Goal: Task Accomplishment & Management: Use online tool/utility

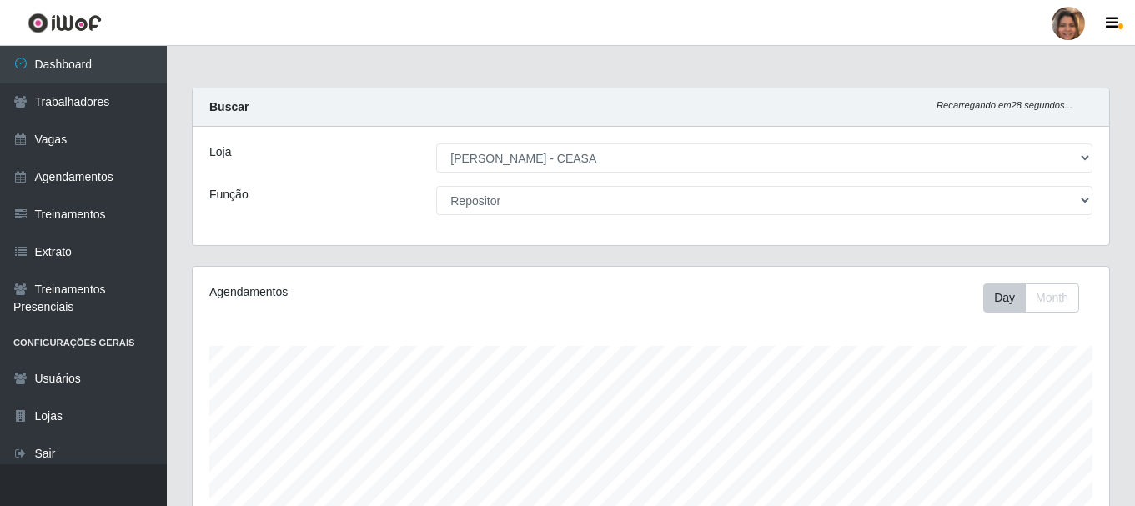
select select "474"
select select "24"
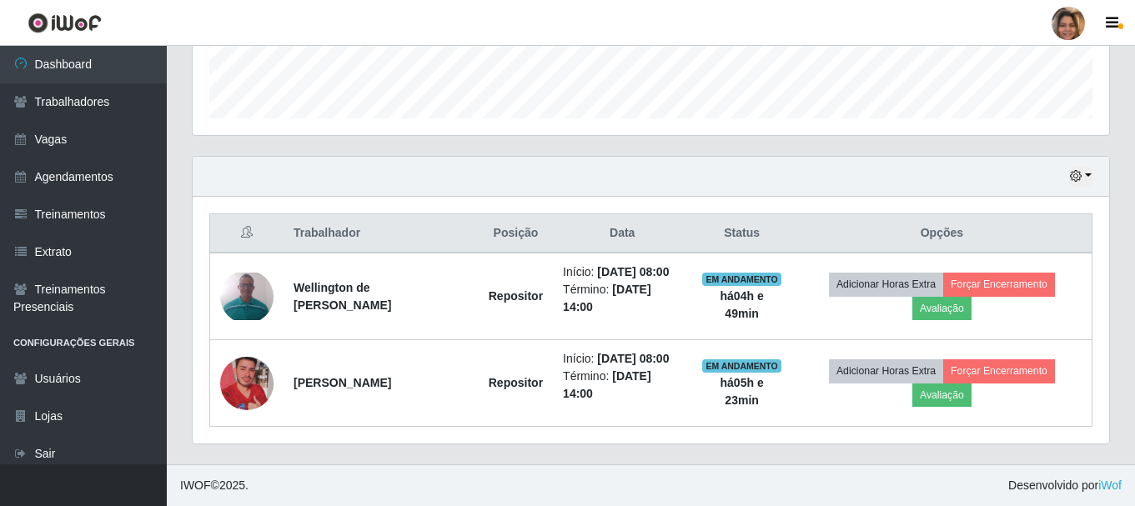
scroll to position [346, 917]
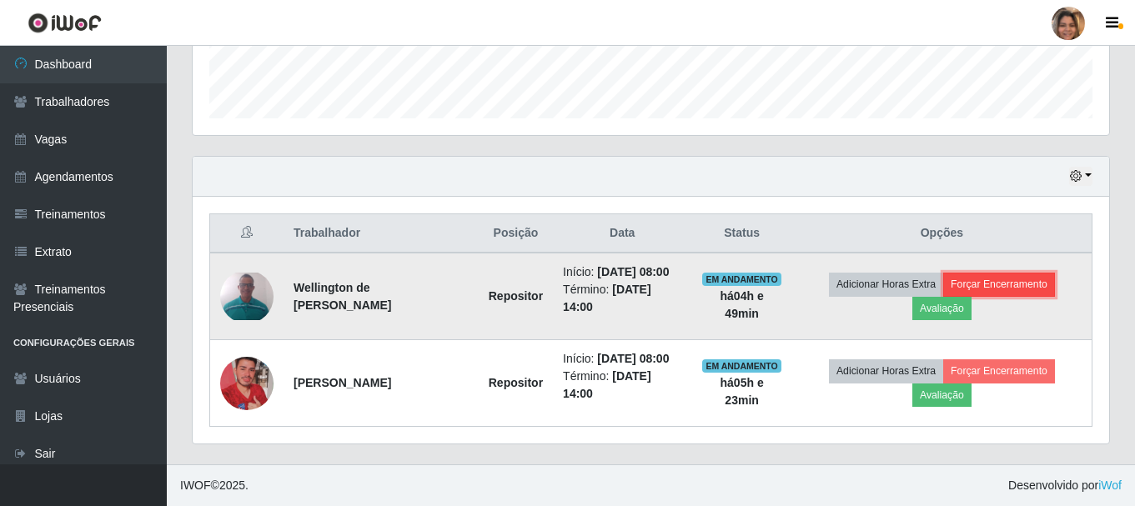
click at [1038, 288] on button "Forçar Encerramento" at bounding box center [1000, 284] width 112 height 23
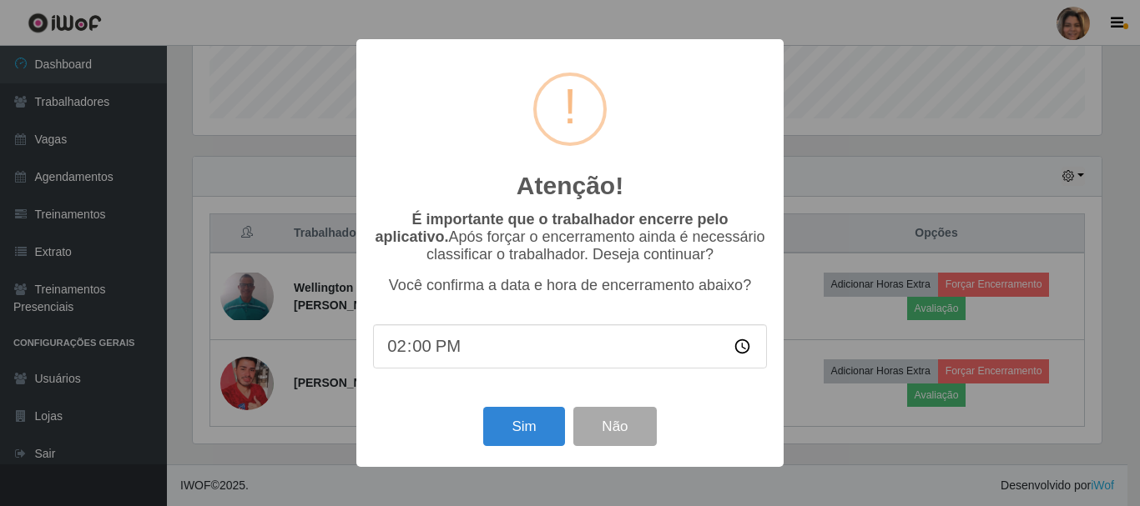
click at [830, 423] on div "Atenção! × É importante que o trabalhador encerre pelo aplicativo. Após forçar …" at bounding box center [570, 253] width 1140 height 506
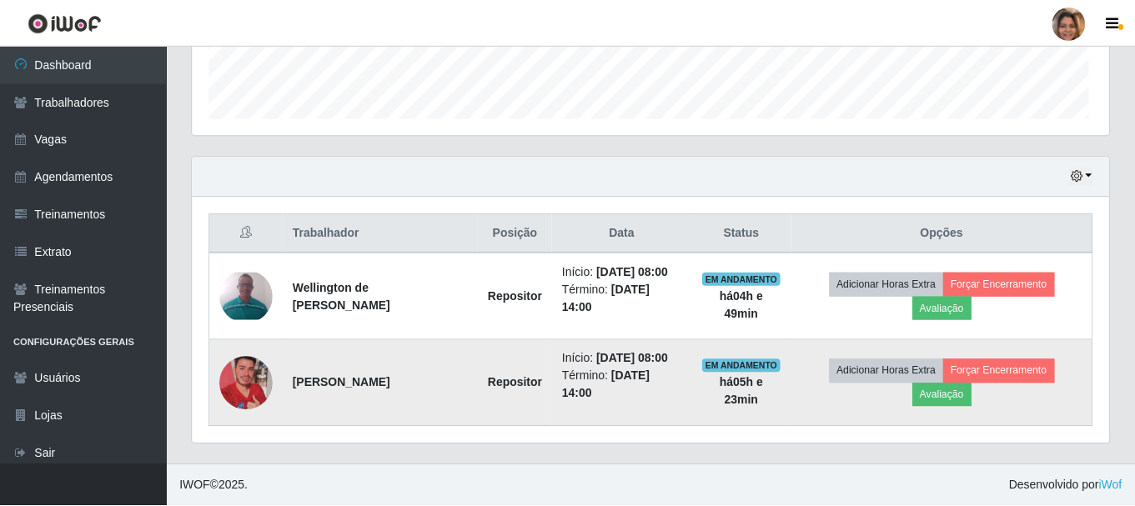
scroll to position [346, 917]
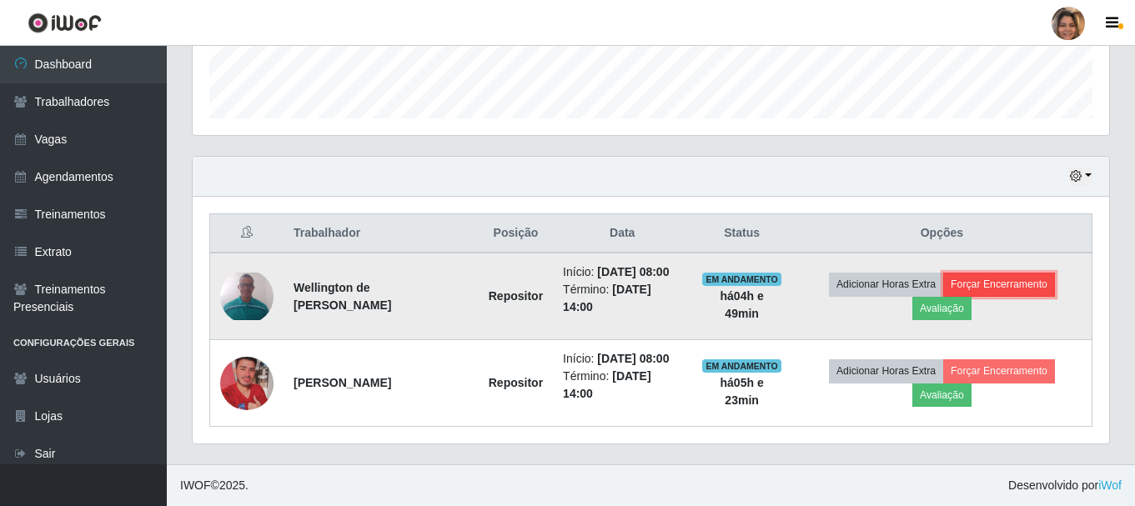
click at [1048, 290] on button "Forçar Encerramento" at bounding box center [1000, 284] width 112 height 23
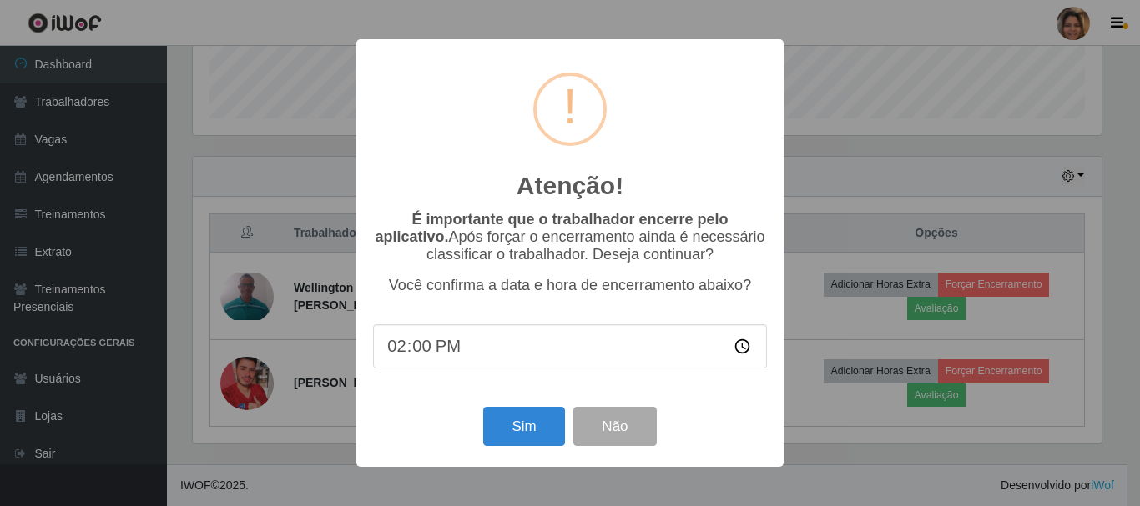
click at [429, 350] on input "14:00" at bounding box center [570, 347] width 394 height 44
click at [651, 438] on button "Não" at bounding box center [614, 426] width 83 height 39
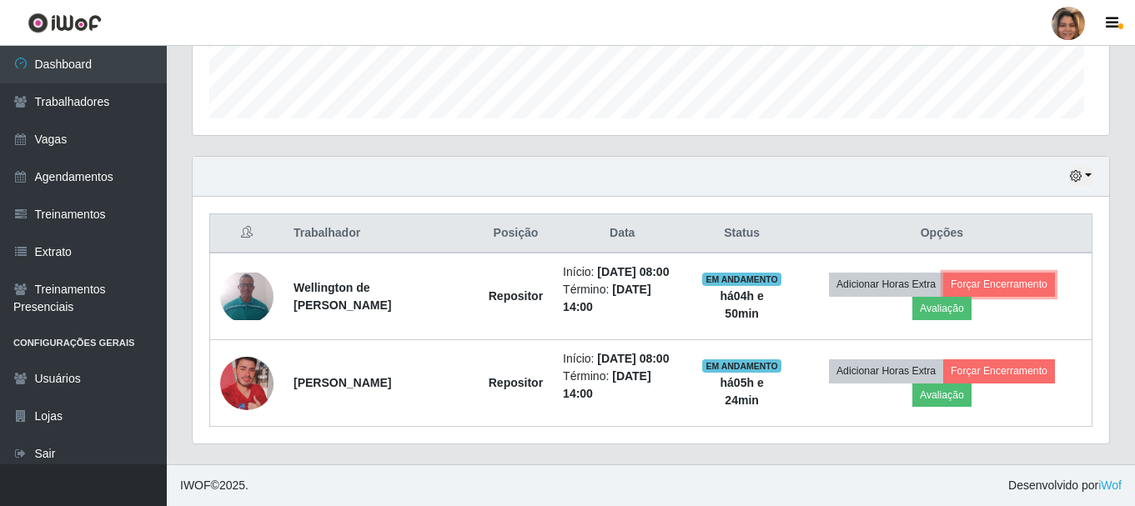
scroll to position [346, 917]
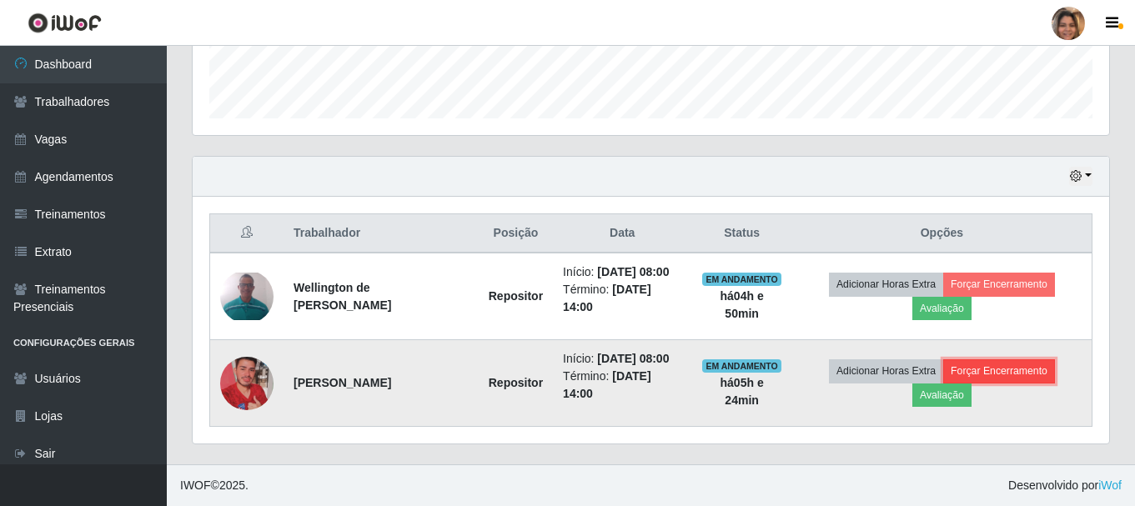
click at [1001, 370] on button "Forçar Encerramento" at bounding box center [1000, 371] width 112 height 23
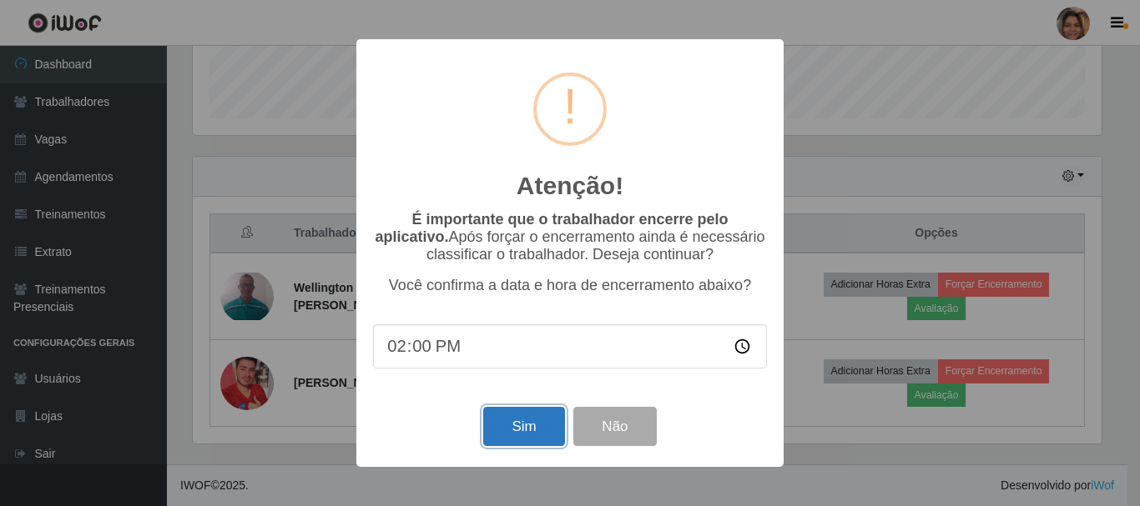
click at [512, 433] on button "Sim" at bounding box center [523, 426] width 81 height 39
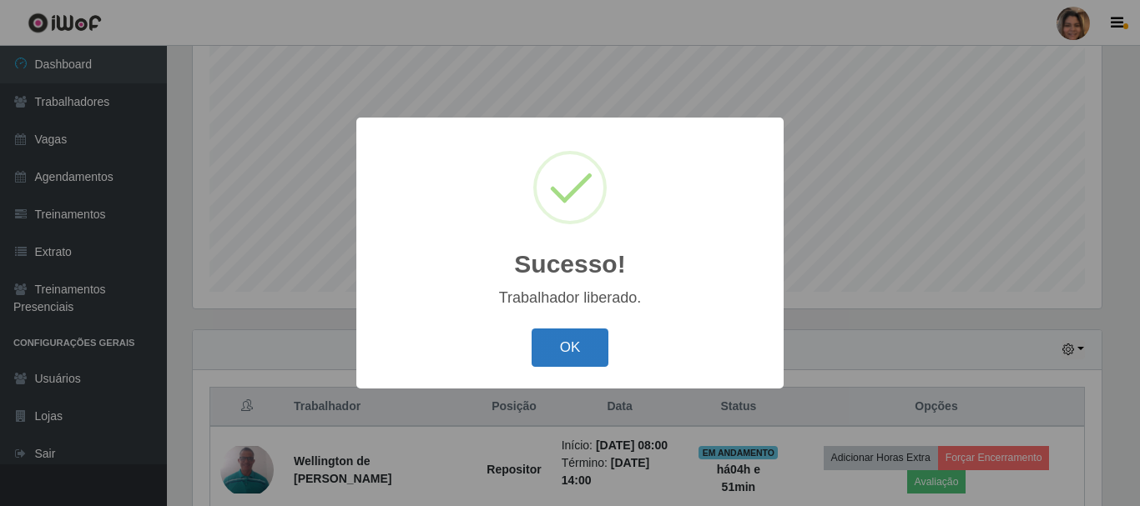
click at [552, 333] on button "OK" at bounding box center [570, 348] width 78 height 39
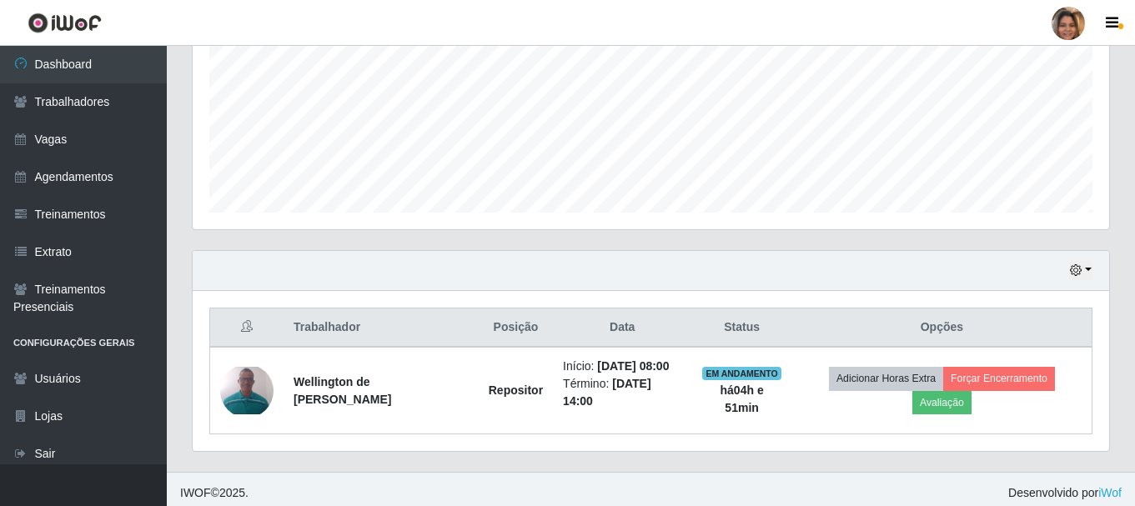
scroll to position [388, 0]
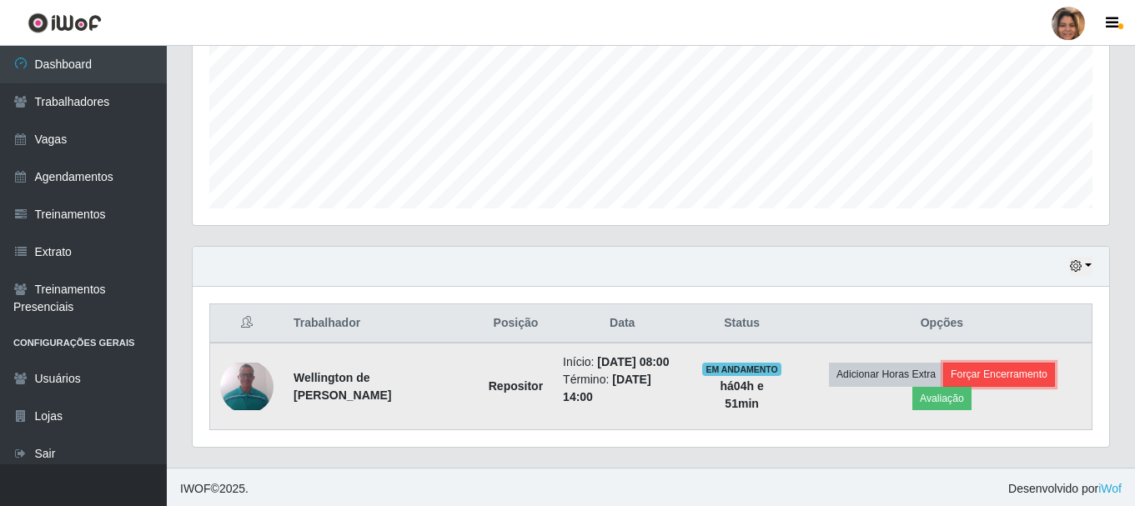
click at [984, 368] on button "Forçar Encerramento" at bounding box center [1000, 374] width 112 height 23
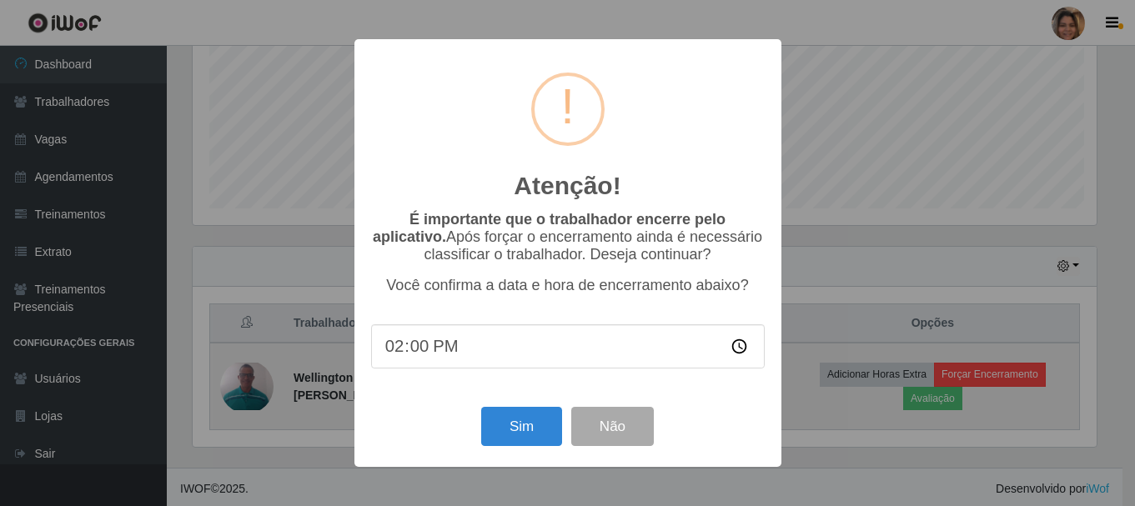
scroll to position [346, 909]
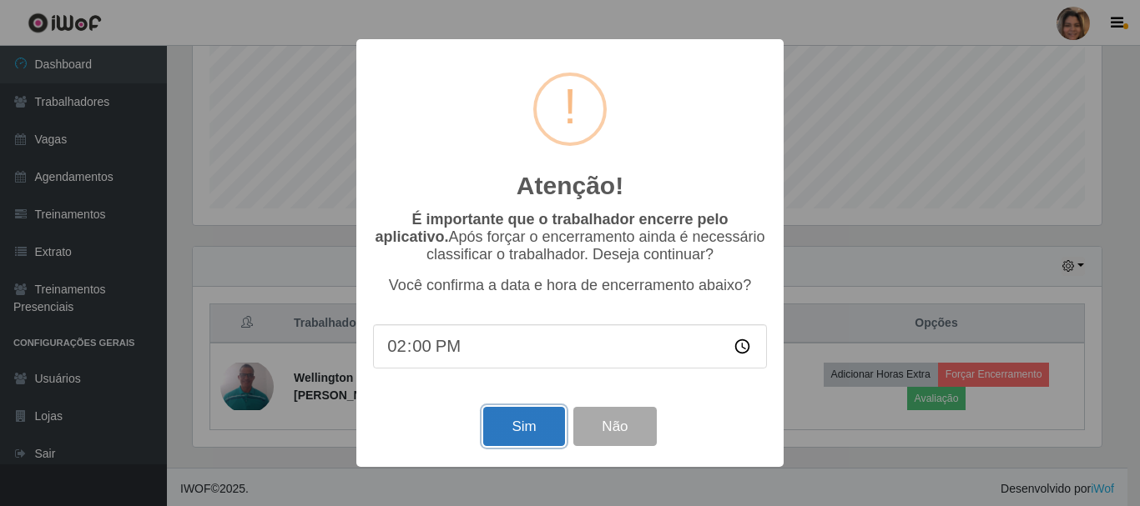
click at [518, 417] on button "Sim" at bounding box center [523, 426] width 81 height 39
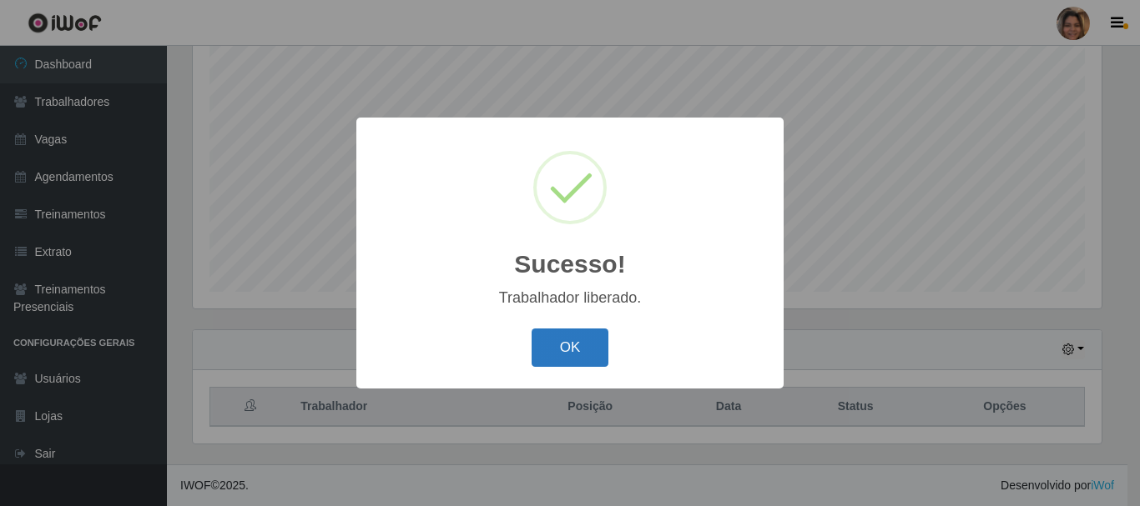
click at [567, 345] on button "OK" at bounding box center [570, 348] width 78 height 39
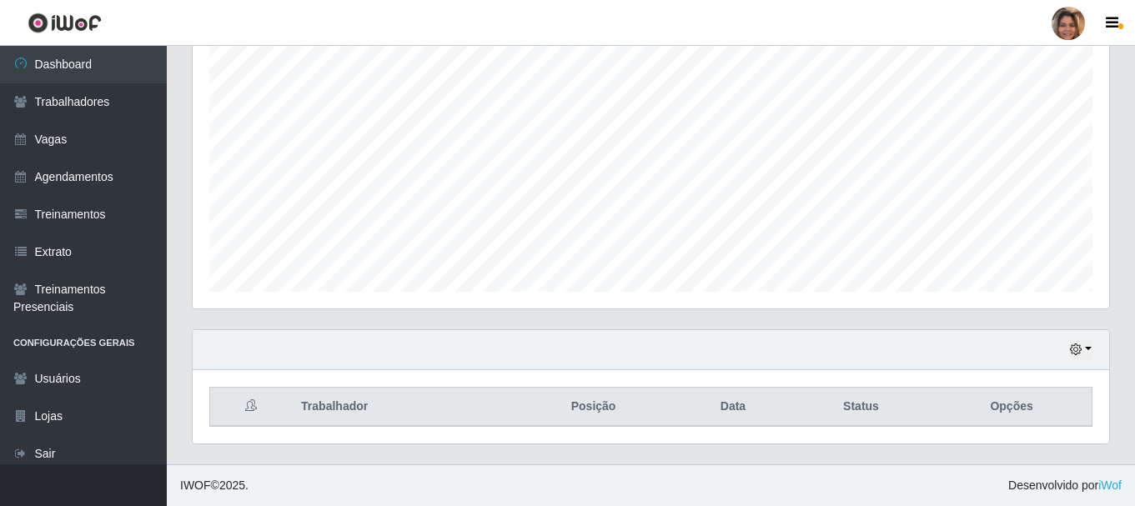
scroll to position [346, 917]
